Goal: Transaction & Acquisition: Purchase product/service

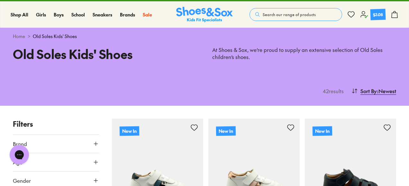
drag, startPoint x: 411, startPoint y: 15, endPoint x: 411, endPoint y: 29, distance: 13.5
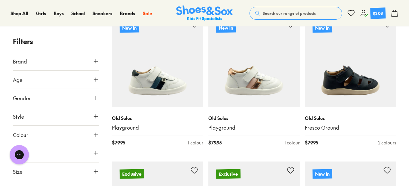
scroll to position [73, 0]
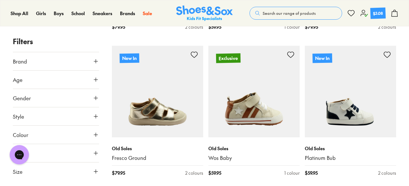
scroll to position [381, 0]
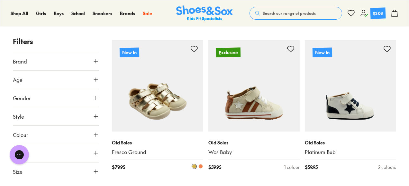
click at [195, 49] on icon at bounding box center [194, 49] width 8 height 8
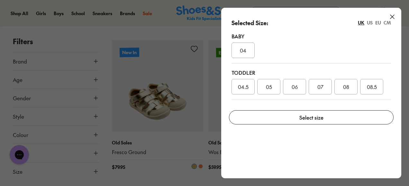
click at [395, 16] on icon at bounding box center [392, 17] width 8 height 8
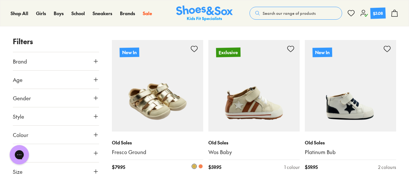
click at [158, 119] on img at bounding box center [157, 85] width 91 height 91
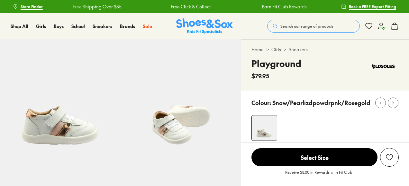
select select "*"
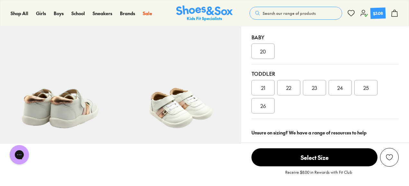
scroll to position [156, 0]
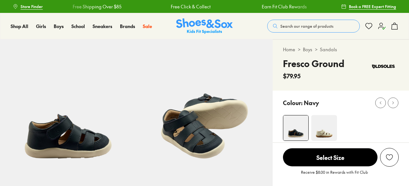
select select "*"
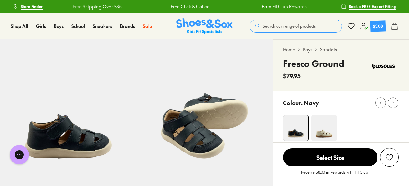
click at [326, 125] on img at bounding box center [324, 128] width 26 height 26
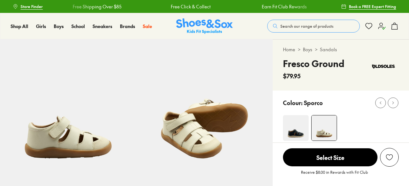
select select "*"
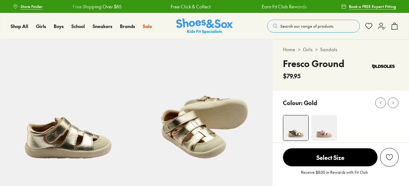
select select "*"
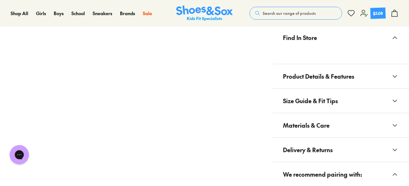
scroll to position [378, 0]
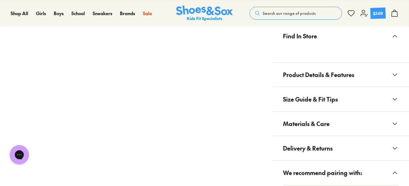
click at [366, 78] on button "Product Details & Features" at bounding box center [341, 74] width 136 height 24
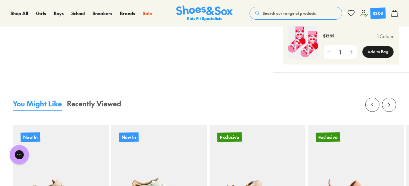
scroll to position [850, 0]
